Goal: Information Seeking & Learning: Learn about a topic

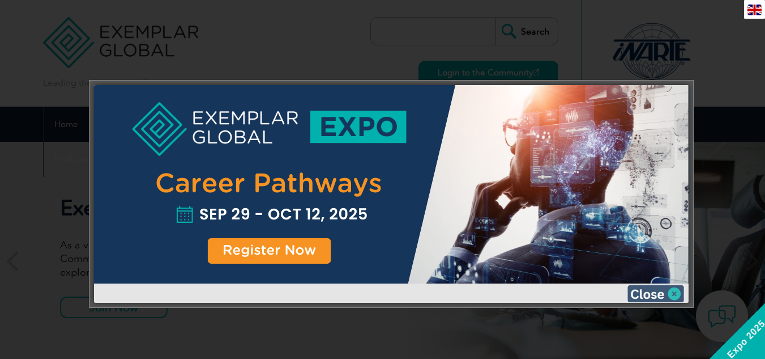
click at [665, 295] on img at bounding box center [656, 293] width 57 height 17
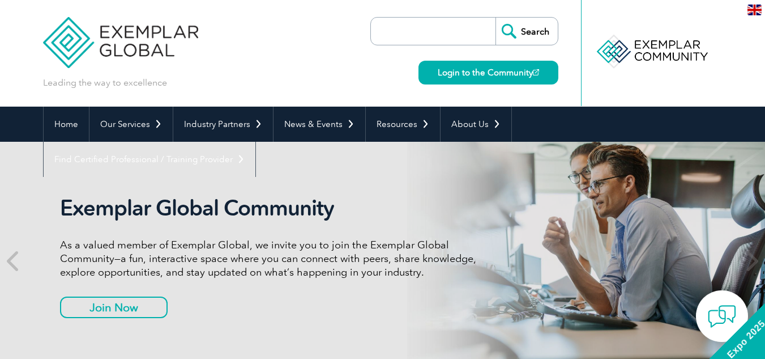
click at [334, 223] on div "Exemplar Global Community As a valued member of Exemplar Global, we invite you …" at bounding box center [272, 260] width 425 height 131
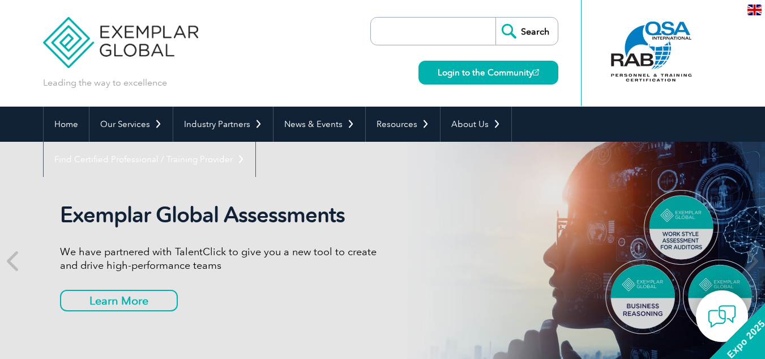
click at [441, 28] on input "search" at bounding box center [436, 31] width 119 height 27
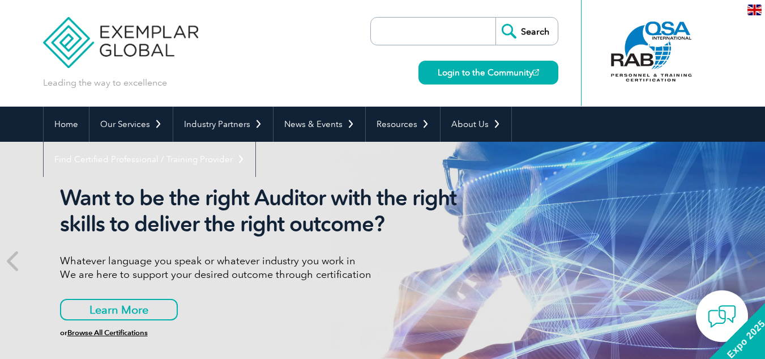
paste input "Management Consultant"
type input "Management Consultant"
click at [496, 18] on input "Search" at bounding box center [527, 31] width 62 height 27
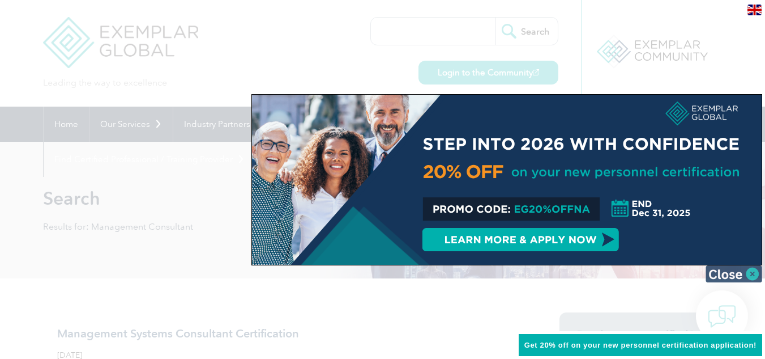
click at [749, 275] on img at bounding box center [734, 273] width 57 height 17
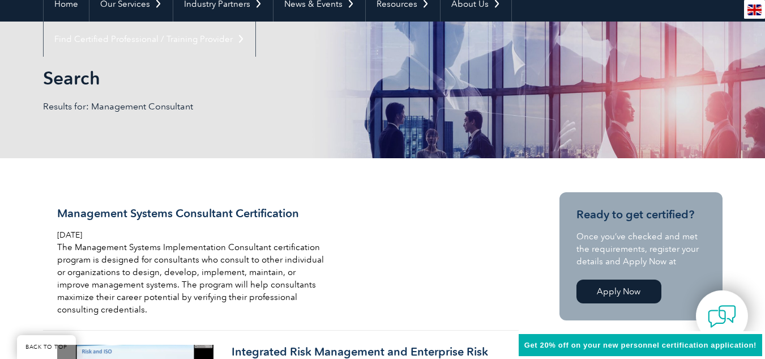
scroll to position [125, 0]
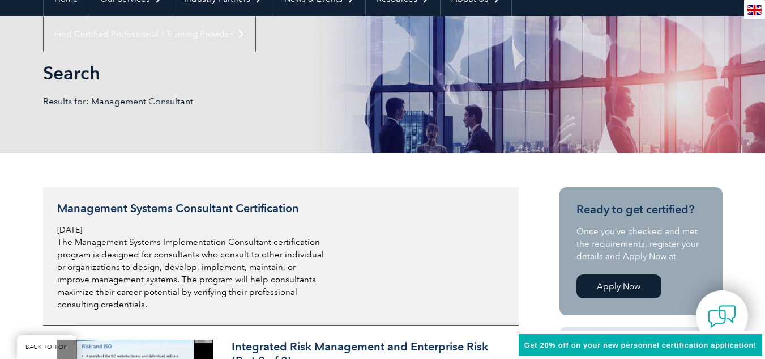
click at [168, 201] on h3 "Management Systems Consultant Certification" at bounding box center [191, 208] width 268 height 14
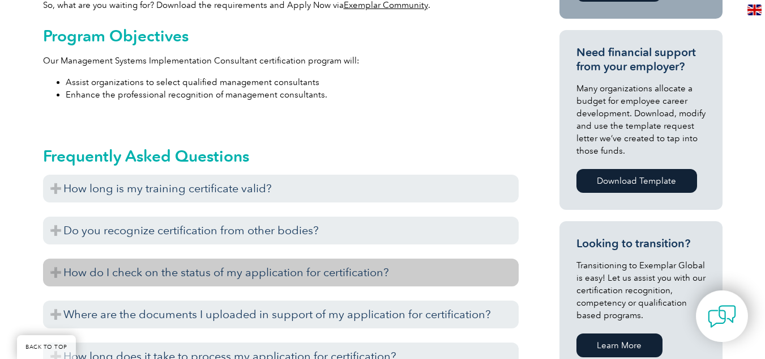
scroll to position [498, 0]
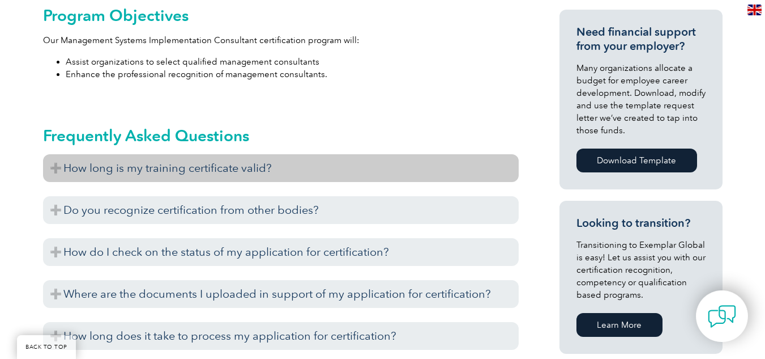
click at [56, 170] on h3 "How long is my training certificate valid?" at bounding box center [281, 168] width 476 height 28
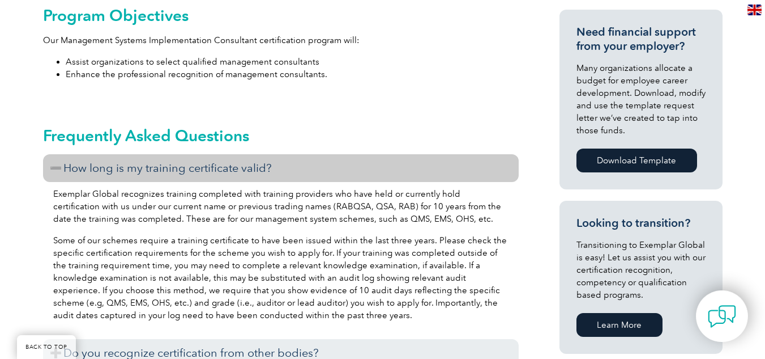
click at [15, 227] on div "General Overview Do you consult with organizations regarding ISO management sys…" at bounding box center [382, 358] width 765 height 1204
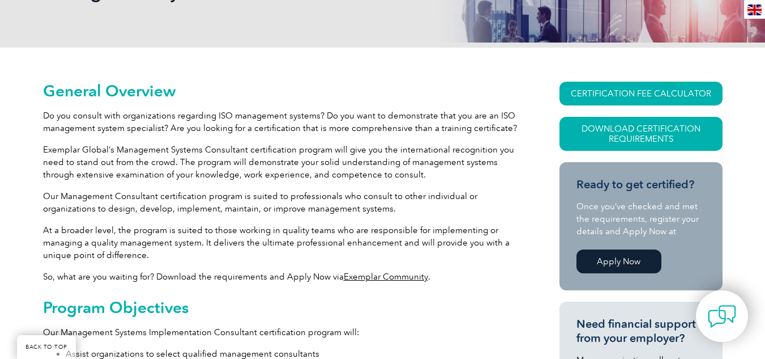
scroll to position [249, 0]
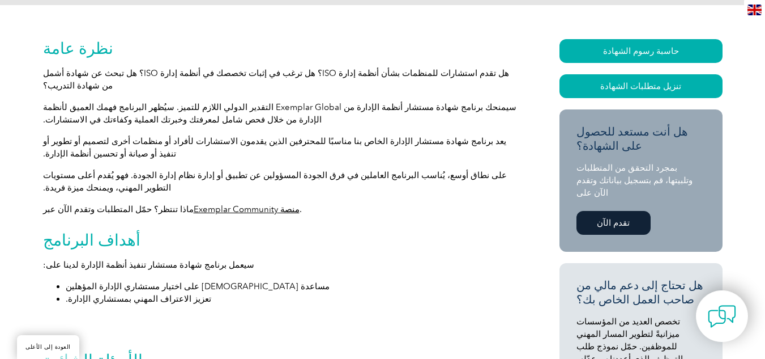
click at [475, 231] on h2 "أهداف البرنامج" at bounding box center [281, 240] width 476 height 18
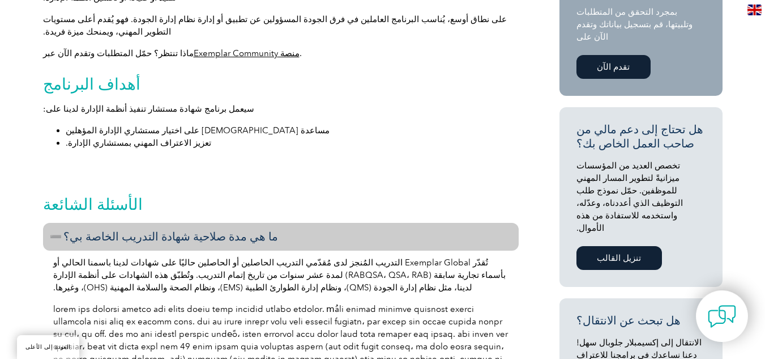
scroll to position [453, 0]
